Goal: Task Accomplishment & Management: Manage account settings

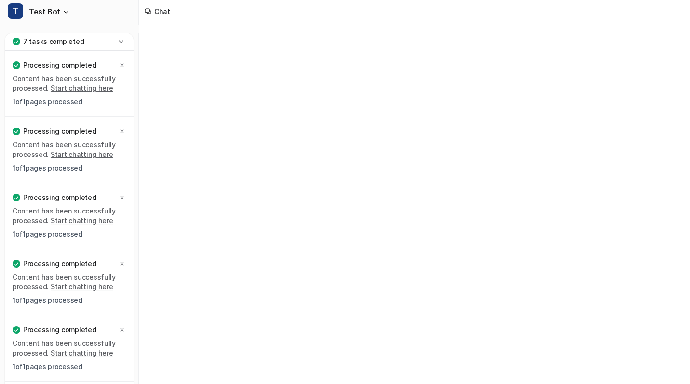
click at [122, 38] on icon at bounding box center [121, 42] width 10 height 10
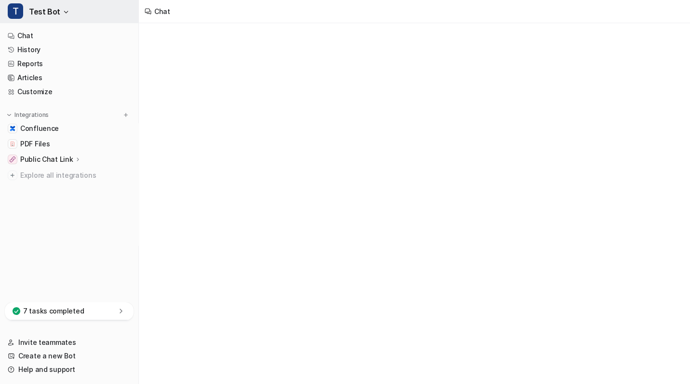
click at [66, 19] on button "T Test Bot" at bounding box center [69, 11] width 138 height 23
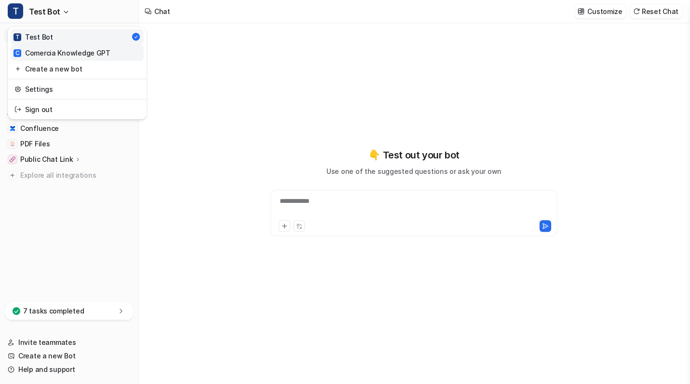
type textarea "**********"
click at [65, 46] on link "C Comercia Knowledge GPT" at bounding box center [77, 53] width 133 height 16
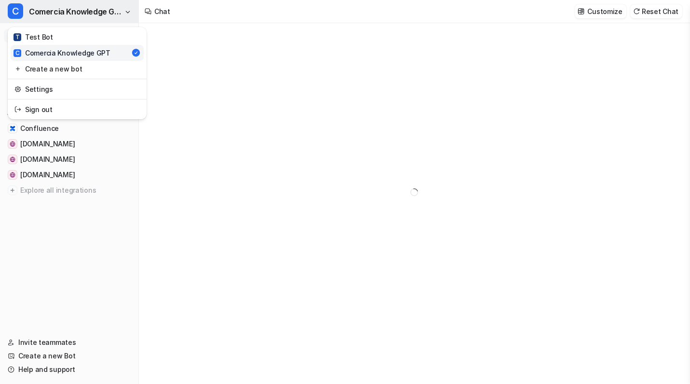
type textarea "**********"
click at [115, 21] on button "C Comercia Knowledge GPT" at bounding box center [69, 11] width 138 height 23
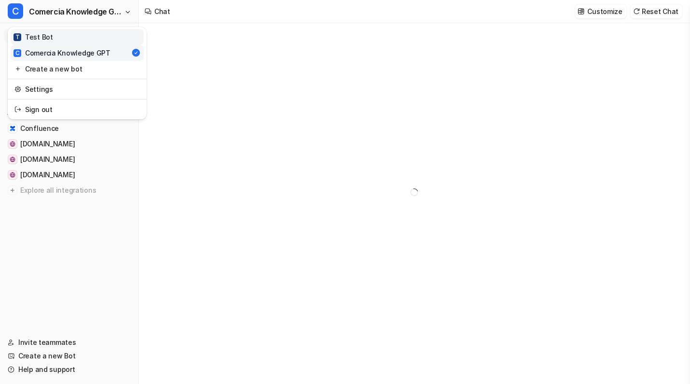
click at [100, 39] on link "T Test Bot" at bounding box center [77, 37] width 133 height 16
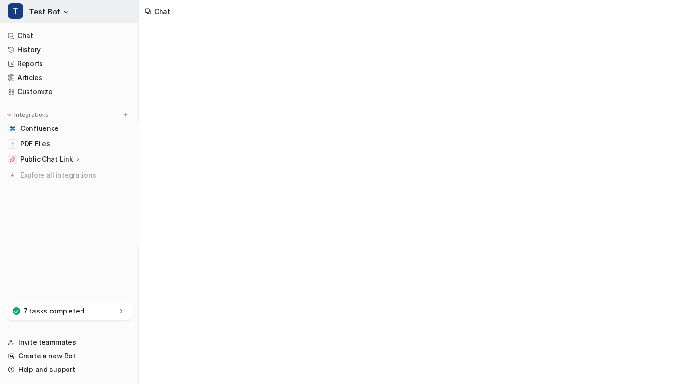
click at [103, 18] on button "T Test Bot" at bounding box center [69, 11] width 138 height 23
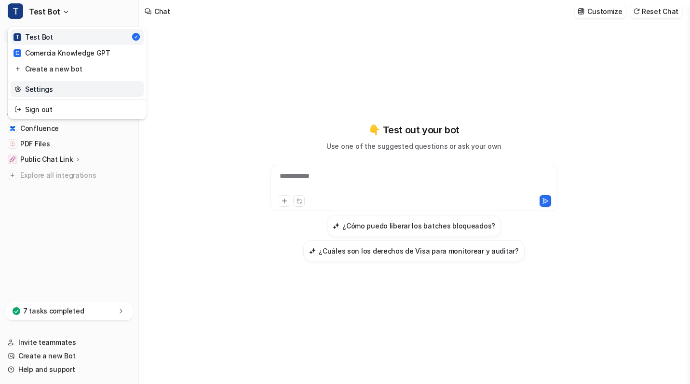
click at [61, 88] on link "Settings" at bounding box center [77, 89] width 133 height 16
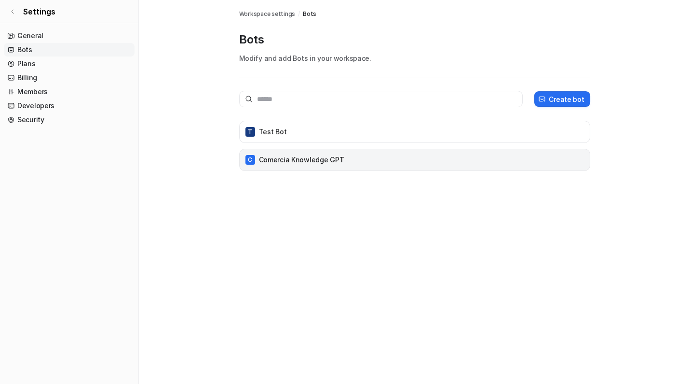
click at [347, 156] on div "C Comercia Knowledge GPT" at bounding box center [415, 160] width 343 height 14
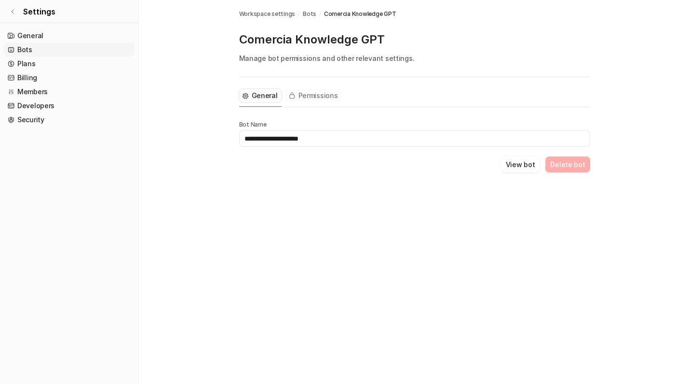
click at [300, 94] on span "Permissions" at bounding box center [319, 96] width 40 height 10
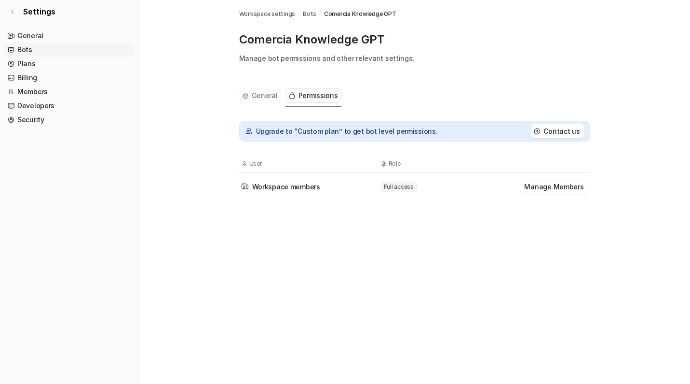
click at [259, 96] on span "General" at bounding box center [265, 96] width 26 height 10
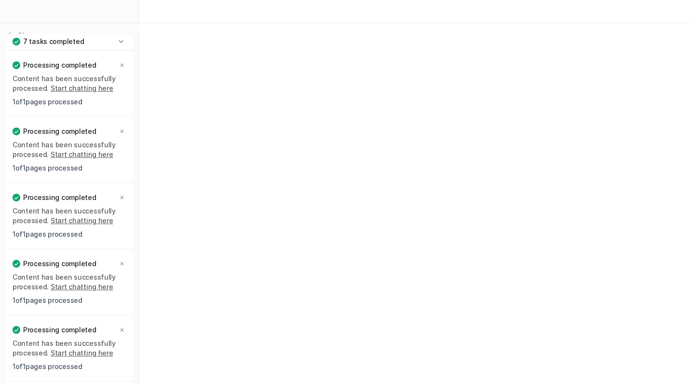
click at [123, 42] on icon at bounding box center [121, 42] width 10 height 10
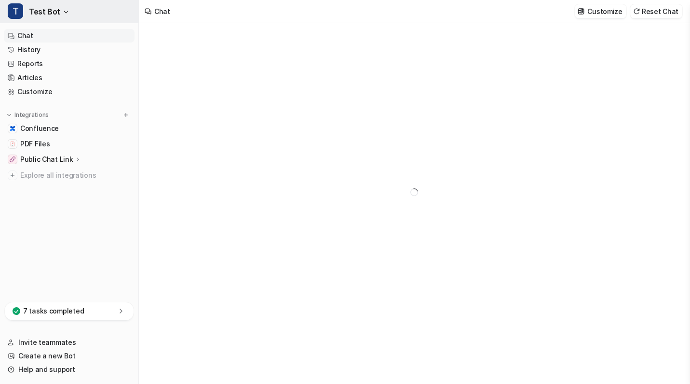
click at [70, 12] on button "T Test Bot" at bounding box center [69, 11] width 138 height 23
type textarea "**********"
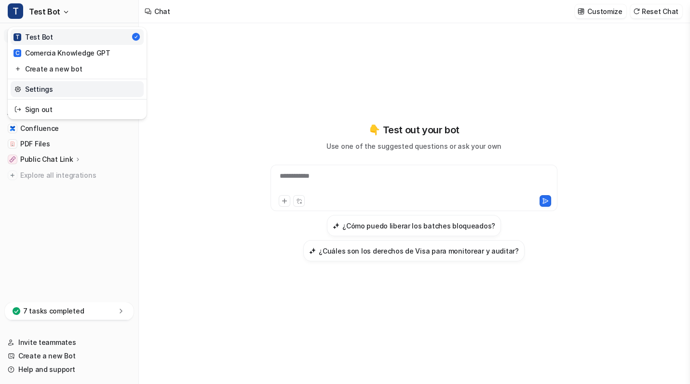
click at [69, 87] on link "Settings" at bounding box center [77, 89] width 133 height 16
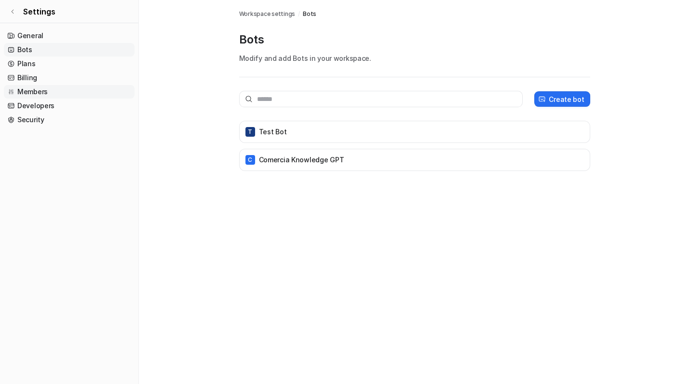
click at [45, 93] on link "Members" at bounding box center [69, 92] width 131 height 14
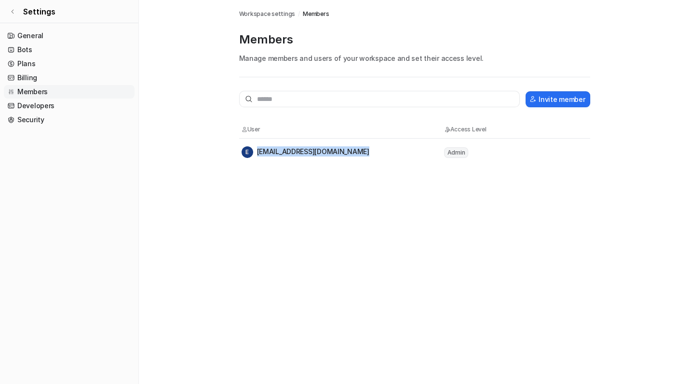
drag, startPoint x: 257, startPoint y: 148, endPoint x: 360, endPoint y: 153, distance: 102.9
click at [360, 153] on div "E [EMAIL_ADDRESS][DOMAIN_NAME]" at bounding box center [306, 152] width 128 height 12
click at [348, 167] on div "Members Workspace settings / Members Members Manage members and users of your w…" at bounding box center [345, 192] width 690 height 384
click at [14, 18] on link "Settings" at bounding box center [69, 11] width 138 height 23
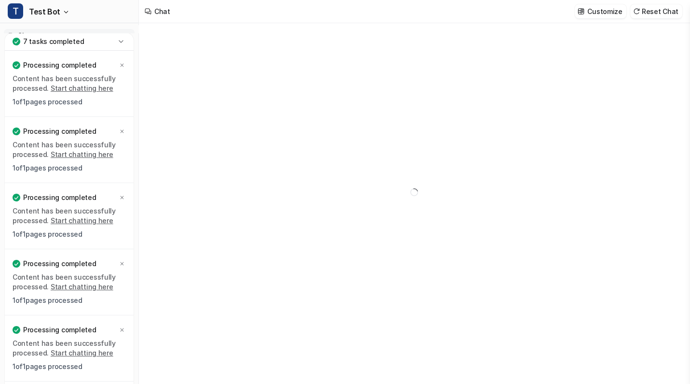
click at [123, 42] on icon at bounding box center [121, 42] width 10 height 10
